Goal: Find specific page/section: Find specific page/section

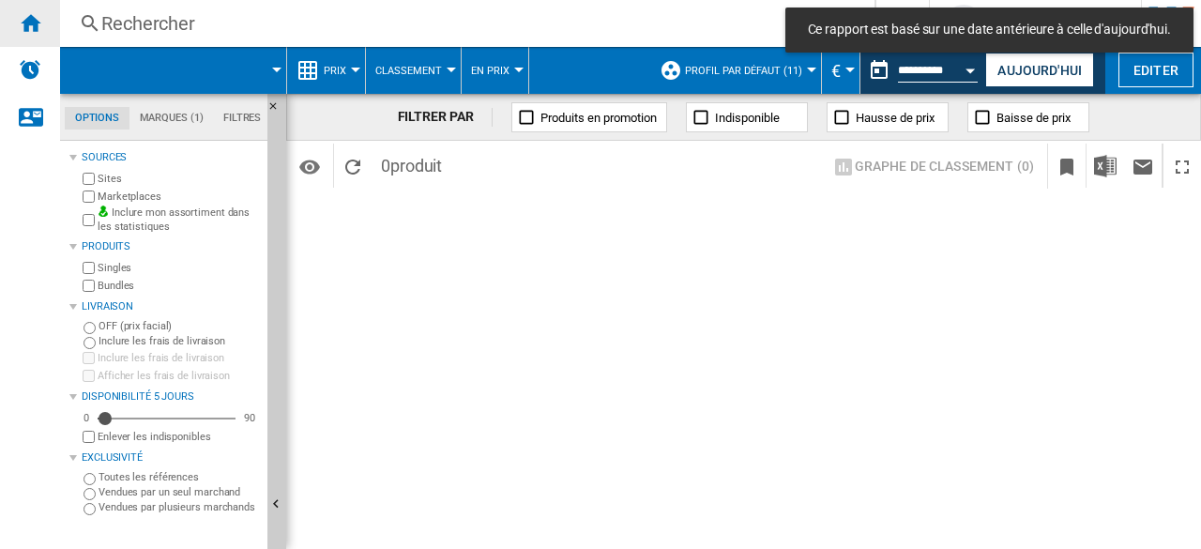
click at [33, 27] on ng-md-icon "Accueil" at bounding box center [30, 22] width 23 height 23
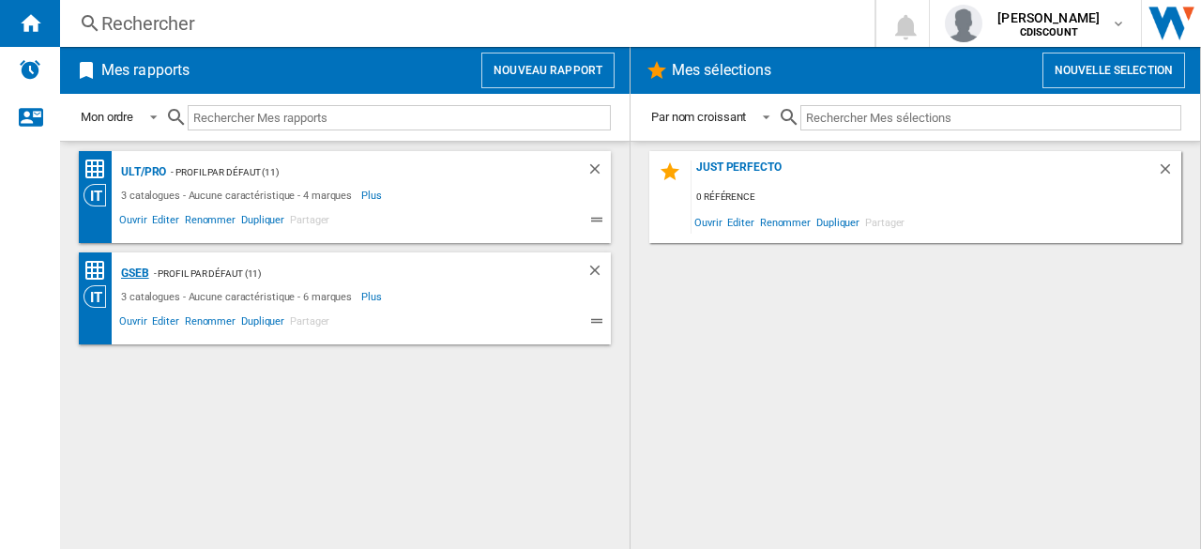
click at [141, 277] on div "GSEB" at bounding box center [132, 273] width 33 height 23
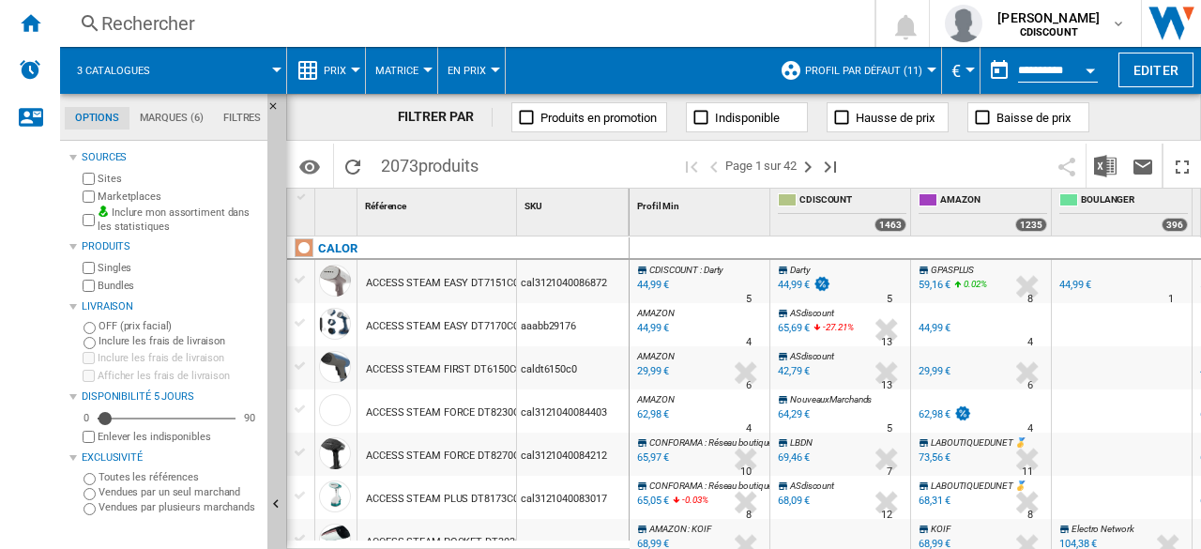
click at [142, 493] on label "Vendues par un seul marchand" at bounding box center [179, 492] width 161 height 14
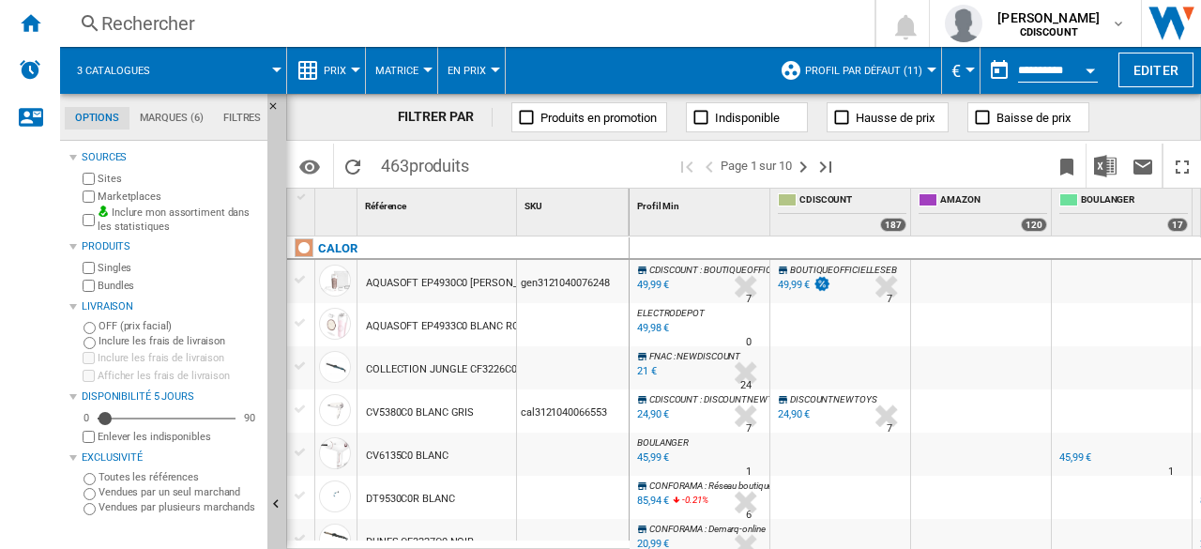
click at [142, 493] on label "Vendues par un seul marchand" at bounding box center [179, 492] width 161 height 14
click at [131, 506] on label "Vendues par plusieurs marchands" at bounding box center [179, 507] width 161 height 14
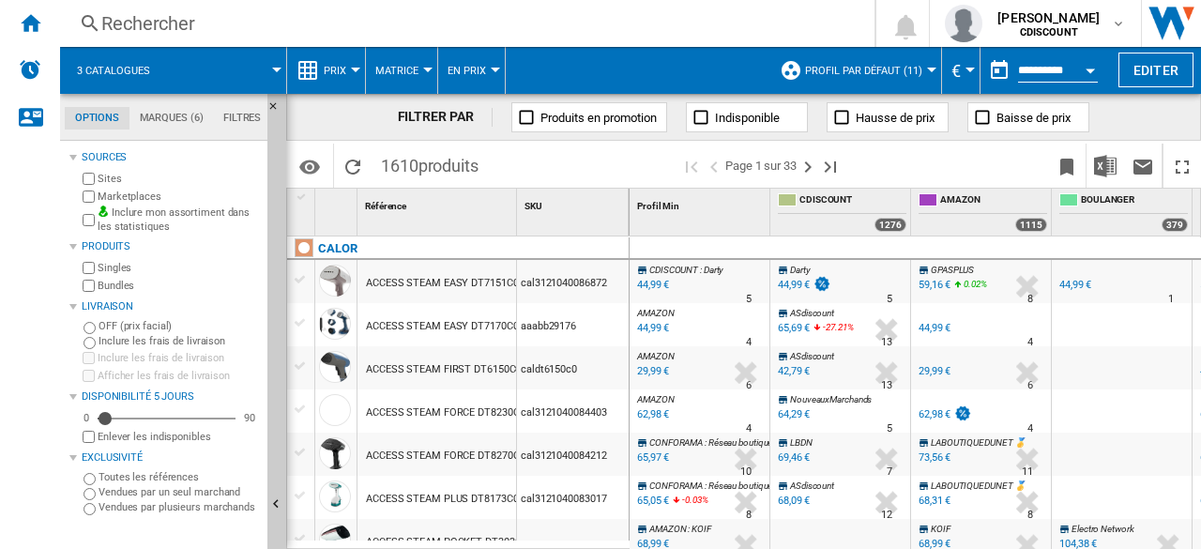
click at [130, 479] on label "Toutes les références" at bounding box center [179, 477] width 161 height 14
click at [248, 124] on md-tab-item "Filtres" at bounding box center [242, 118] width 58 height 23
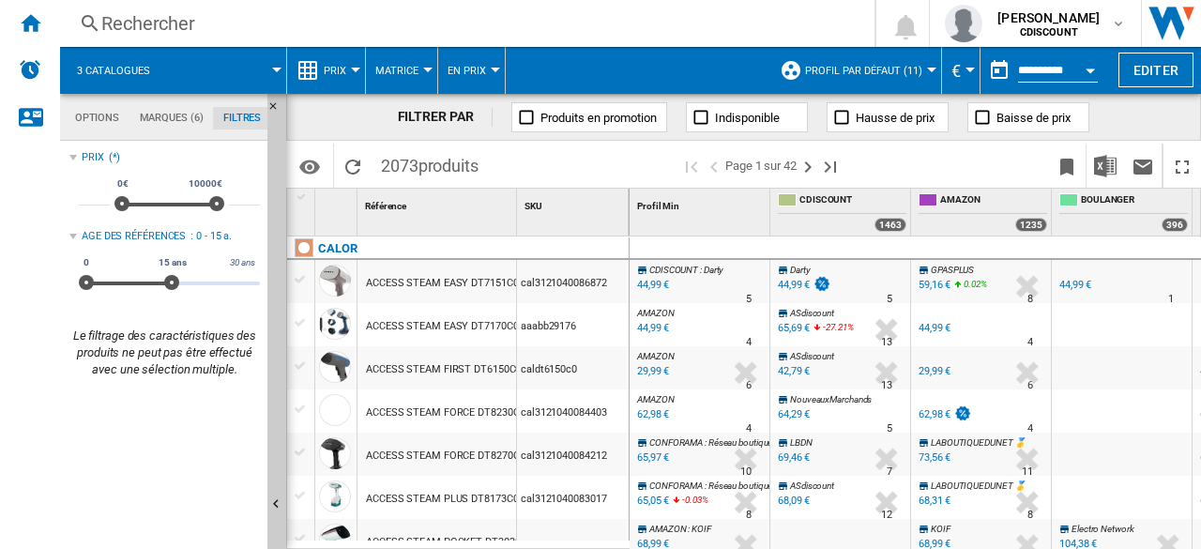
click at [88, 117] on md-tab-item "Options" at bounding box center [97, 118] width 65 height 23
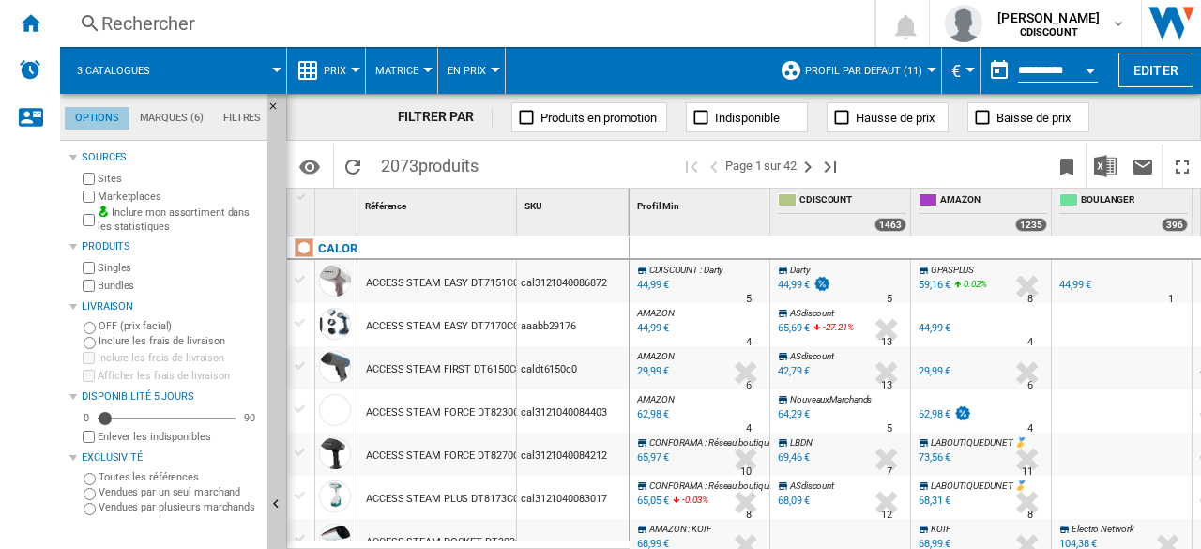
scroll to position [22, 0]
click at [105, 177] on label "Sites" at bounding box center [179, 179] width 162 height 14
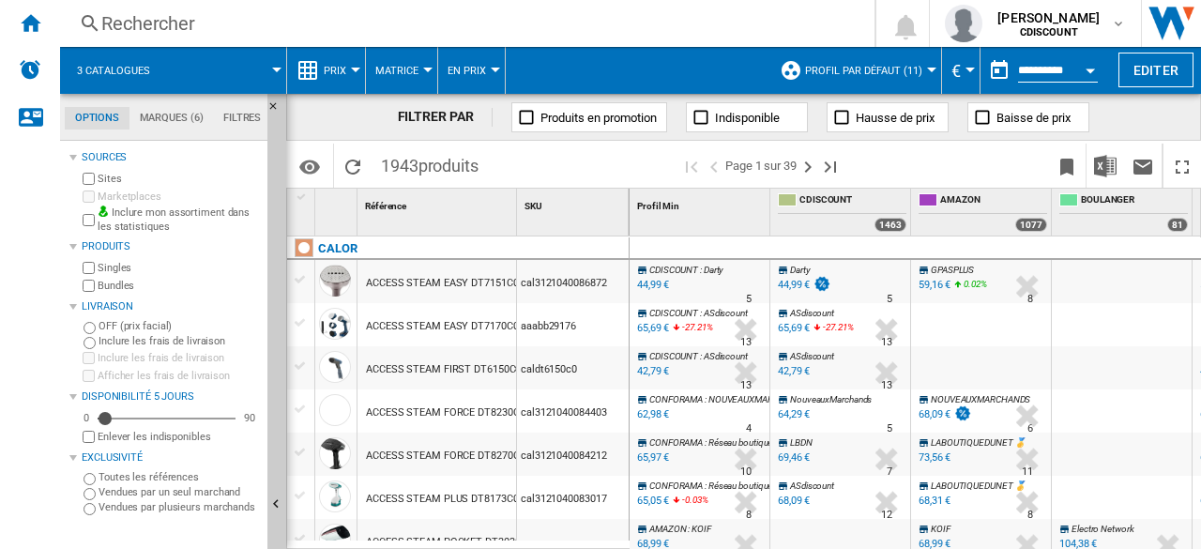
click at [105, 177] on label "Sites" at bounding box center [179, 179] width 162 height 14
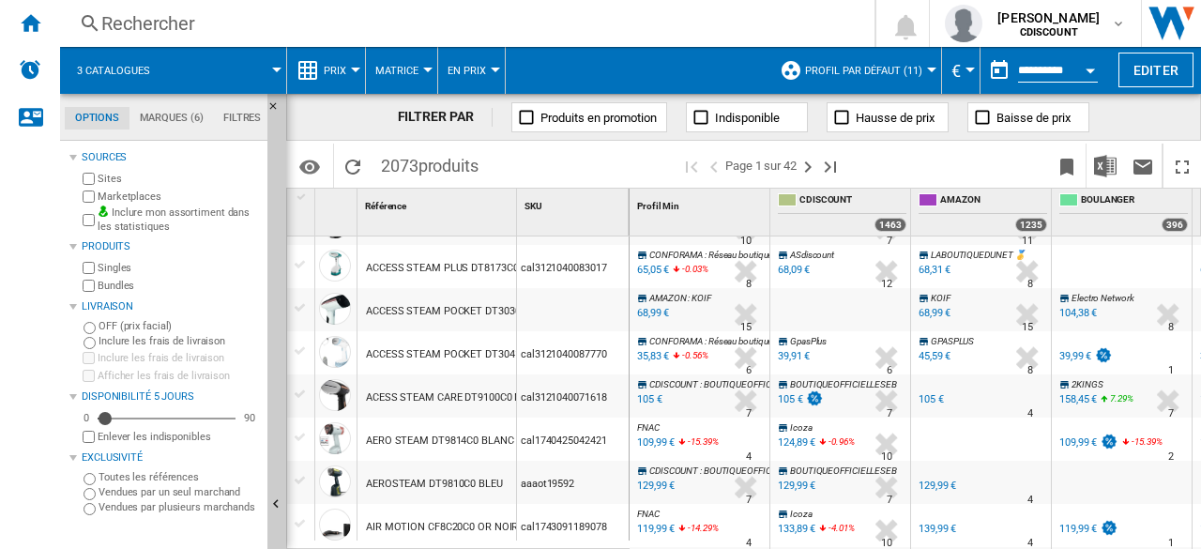
scroll to position [301, 0]
